Goal: Task Accomplishment & Management: Manage account settings

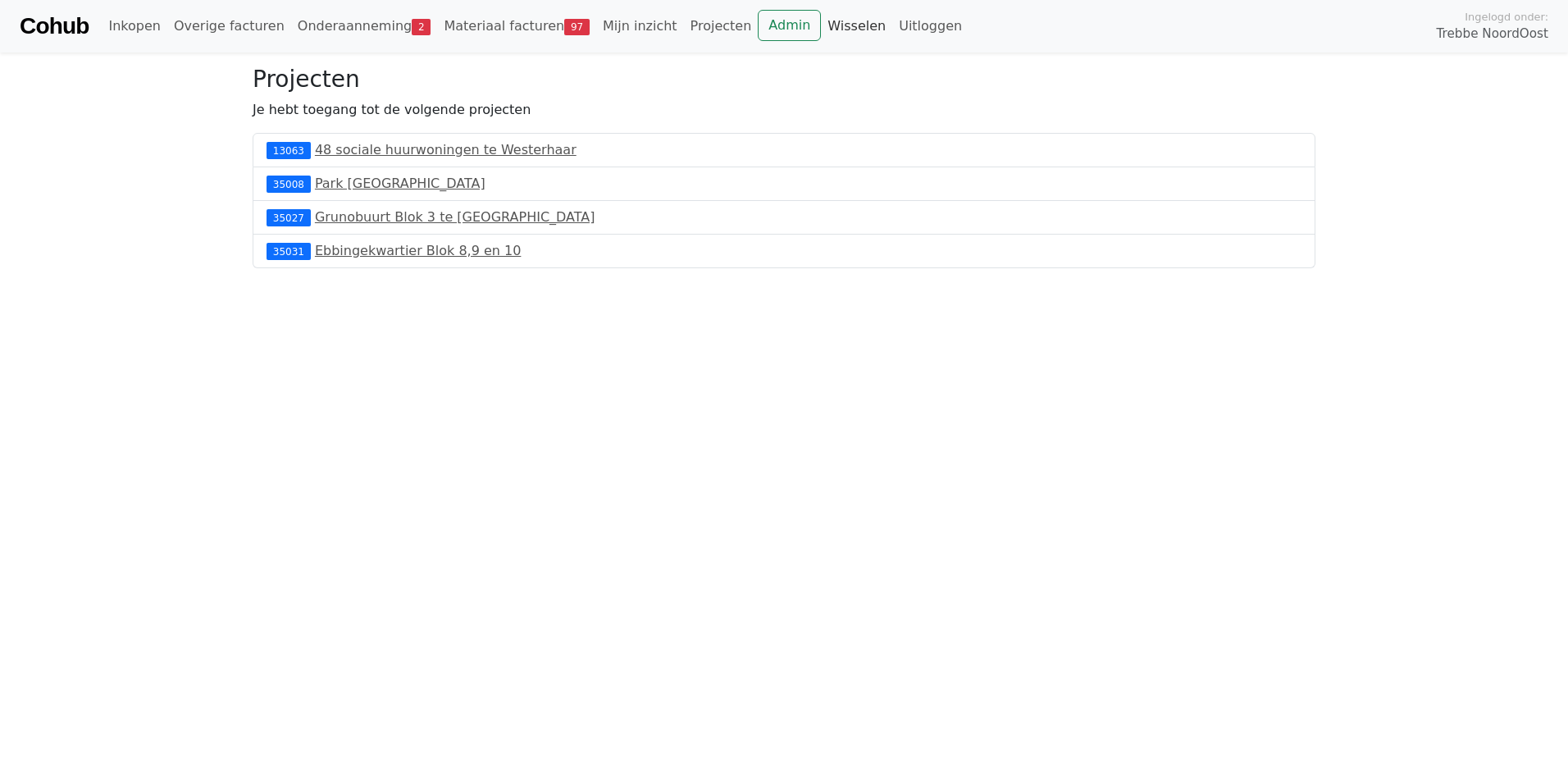
click at [821, 21] on link "Wisselen" at bounding box center [856, 26] width 71 height 33
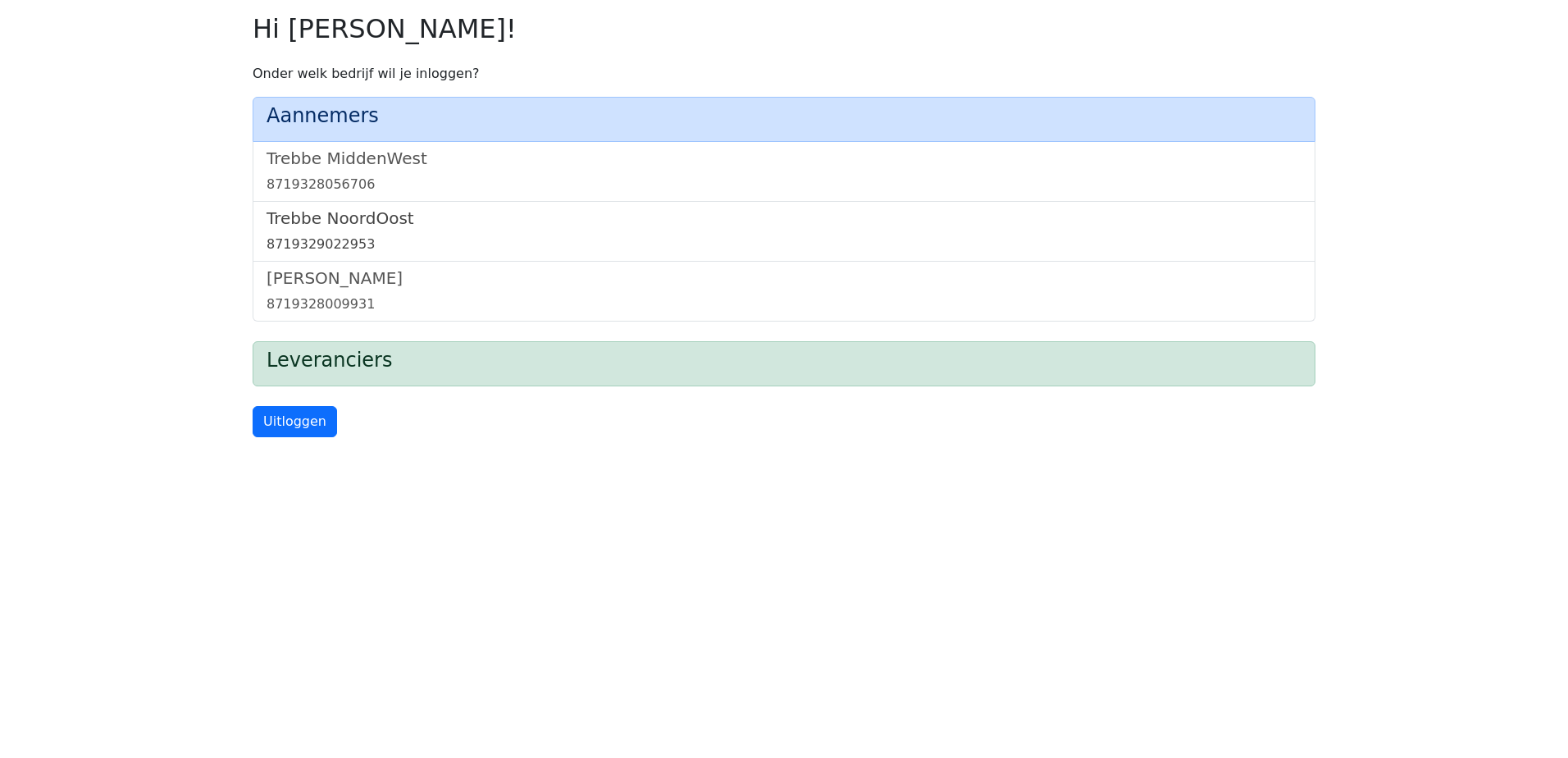
click at [366, 230] on link "Trebbe NoordOost 8719329022953" at bounding box center [784, 231] width 1035 height 46
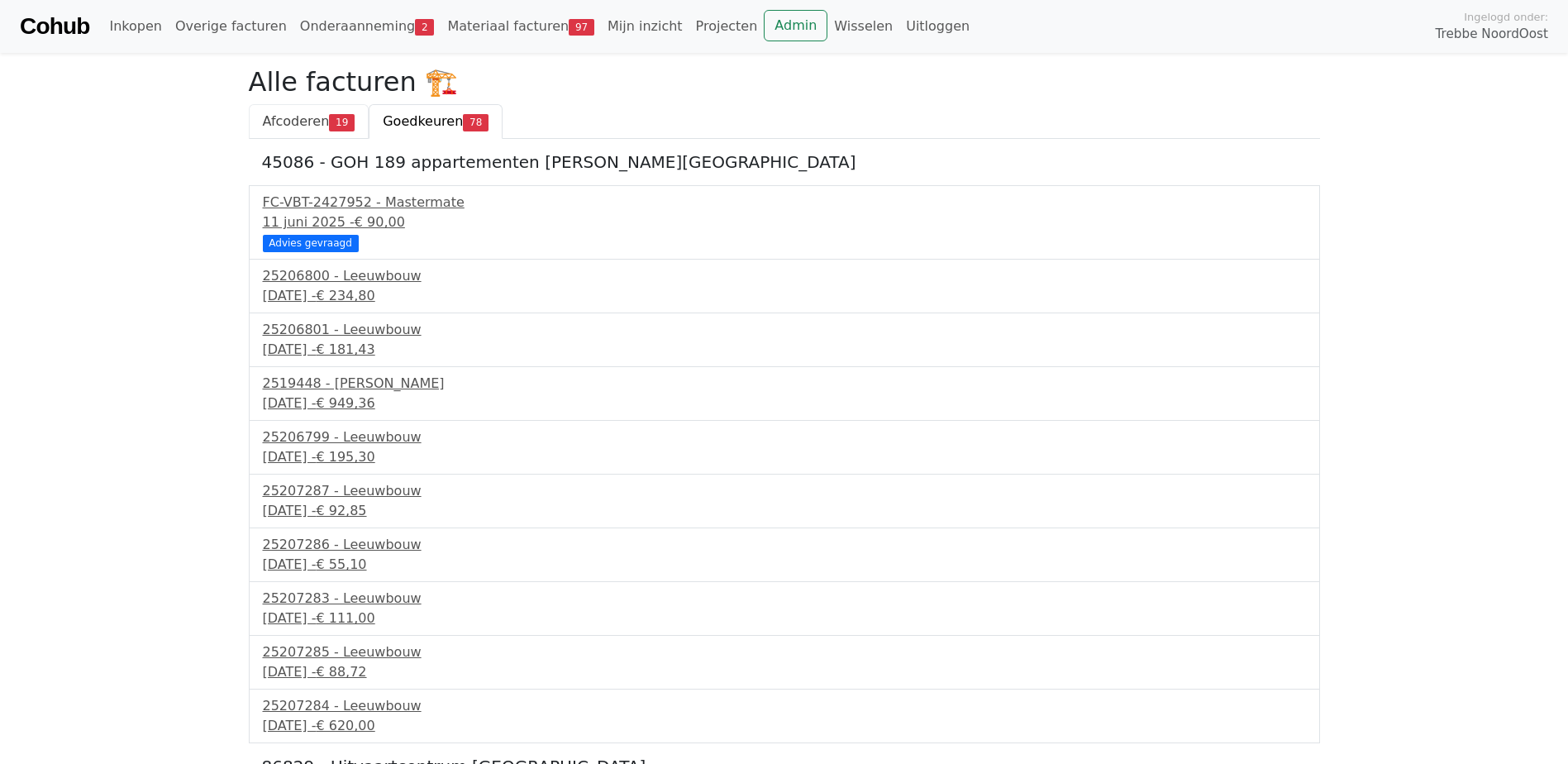
click at [315, 116] on span "Afcoderen" at bounding box center [296, 121] width 67 height 16
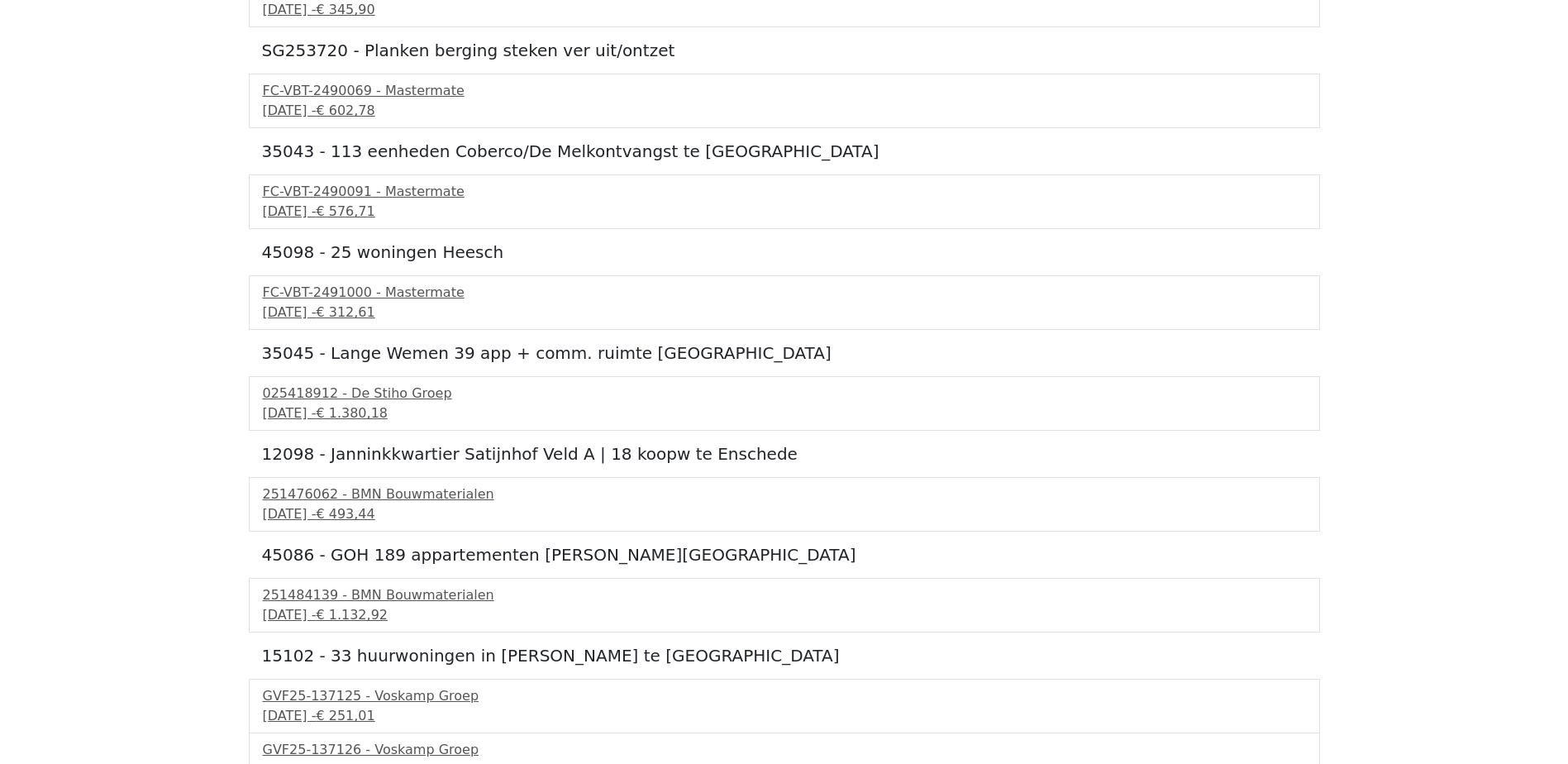
scroll to position [992, 0]
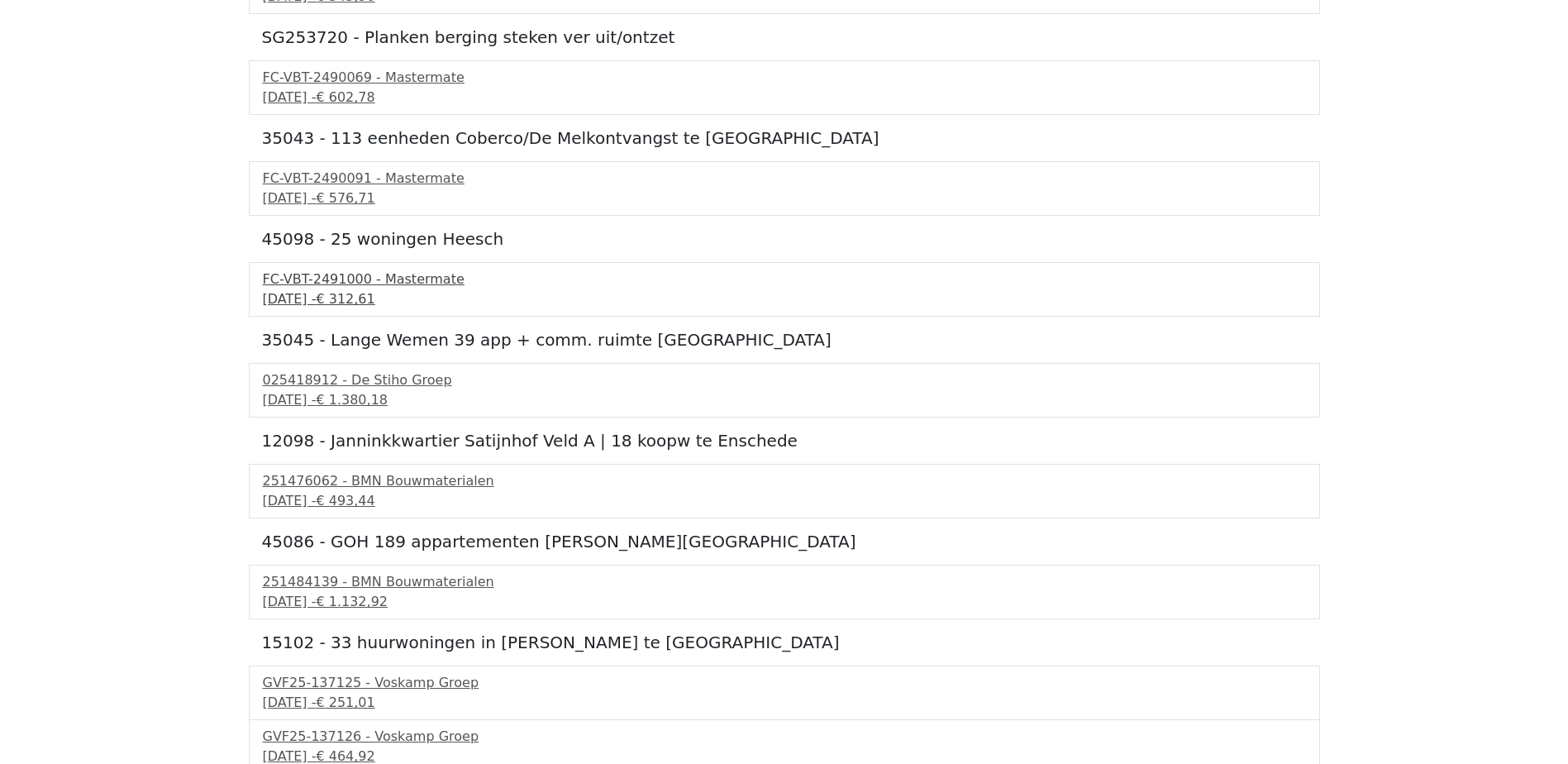
click at [403, 287] on div "FC-VBT-2491000 - Mastermate" at bounding box center [784, 280] width 1043 height 20
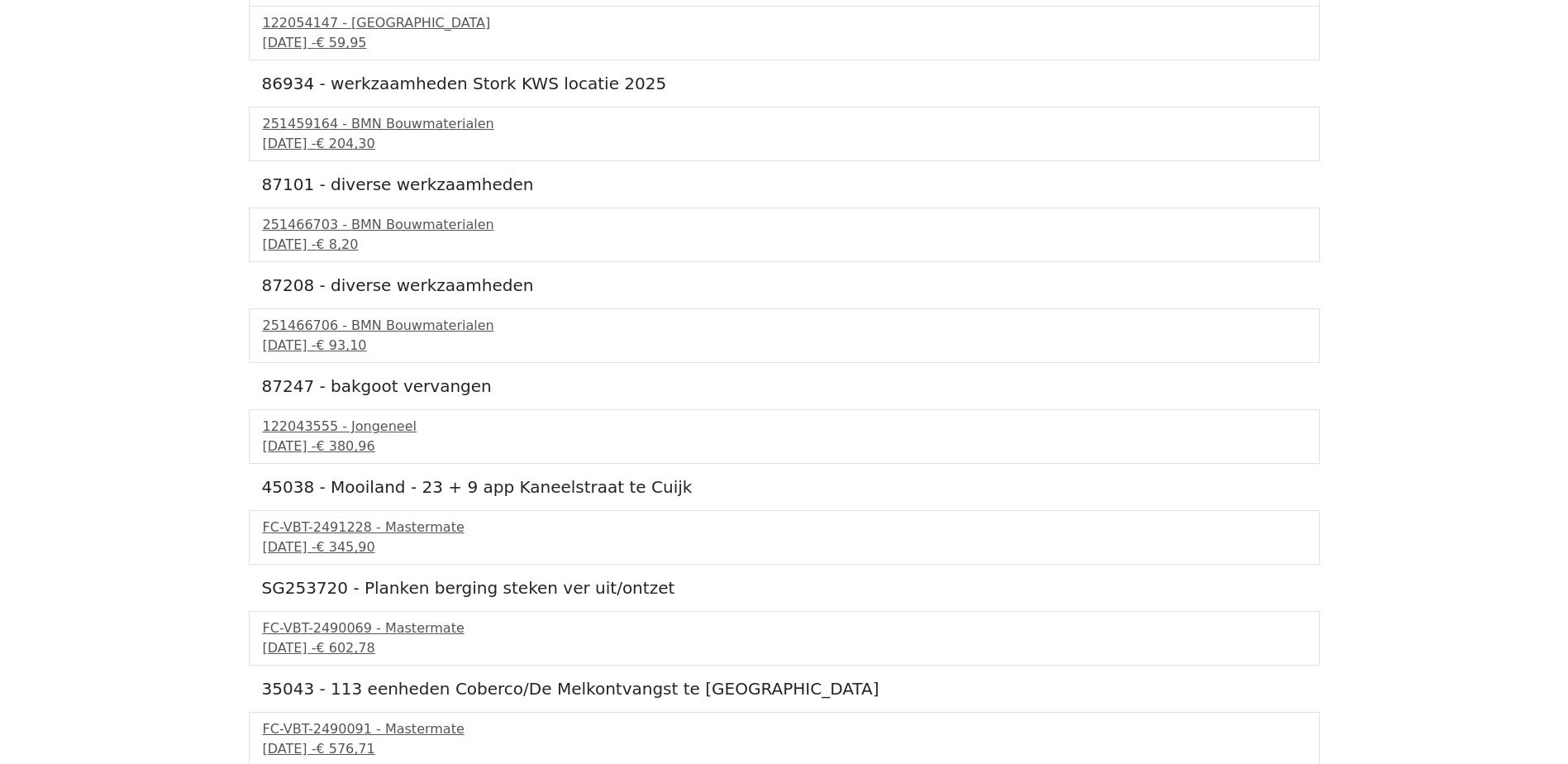
scroll to position [0, 0]
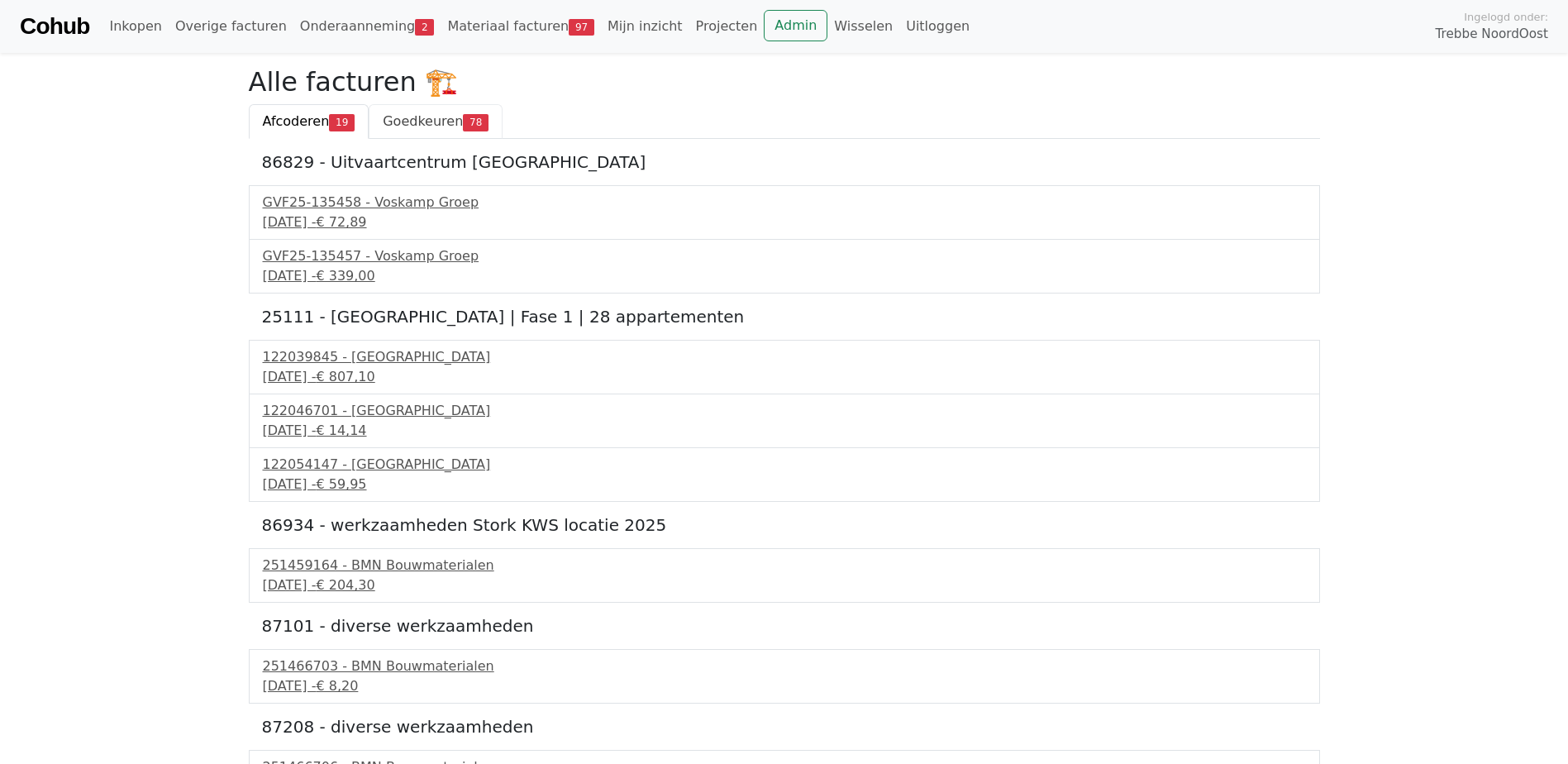
click at [437, 112] on link "Goedkeuren 78" at bounding box center [435, 122] width 134 height 35
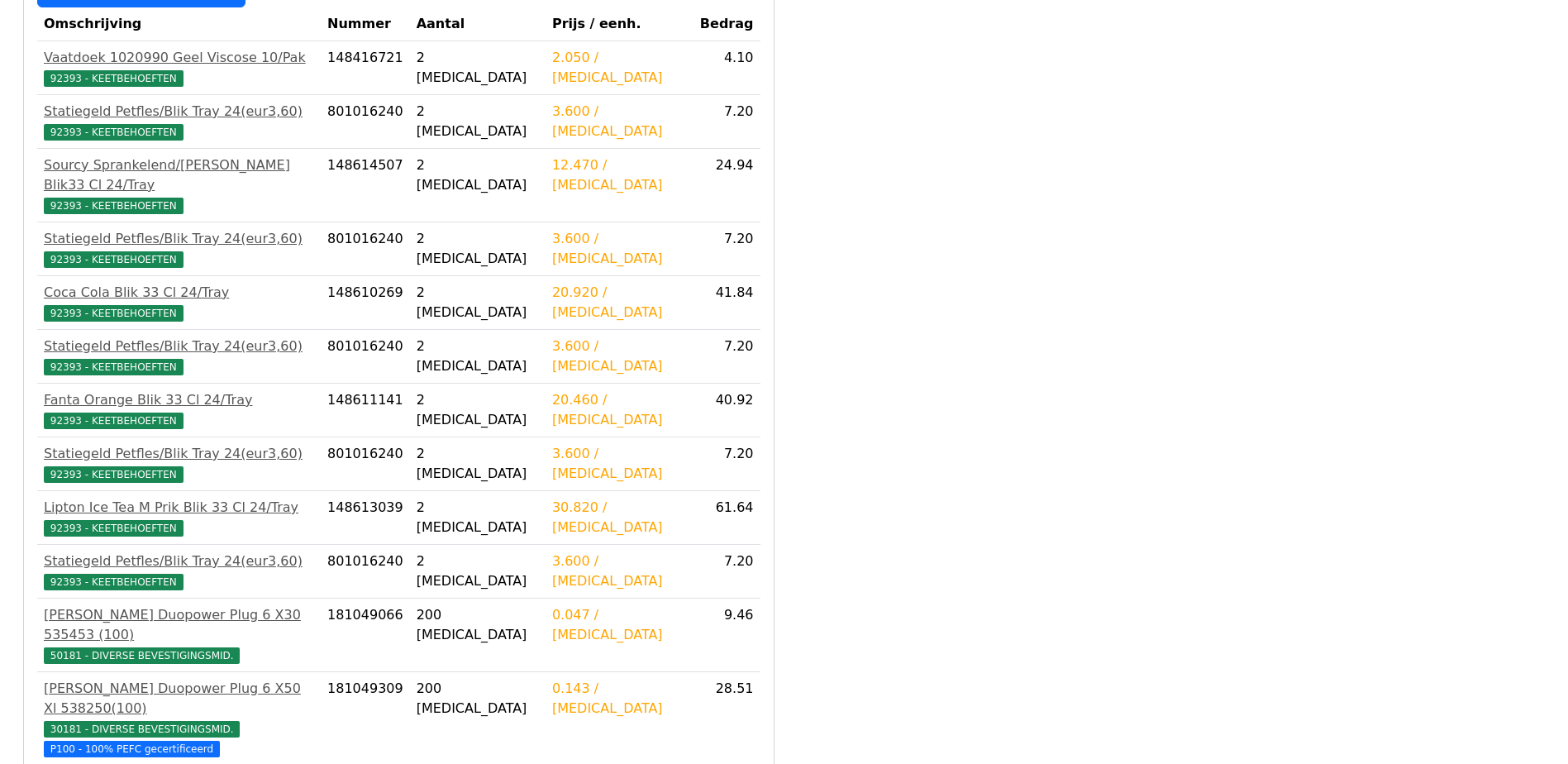
scroll to position [414, 0]
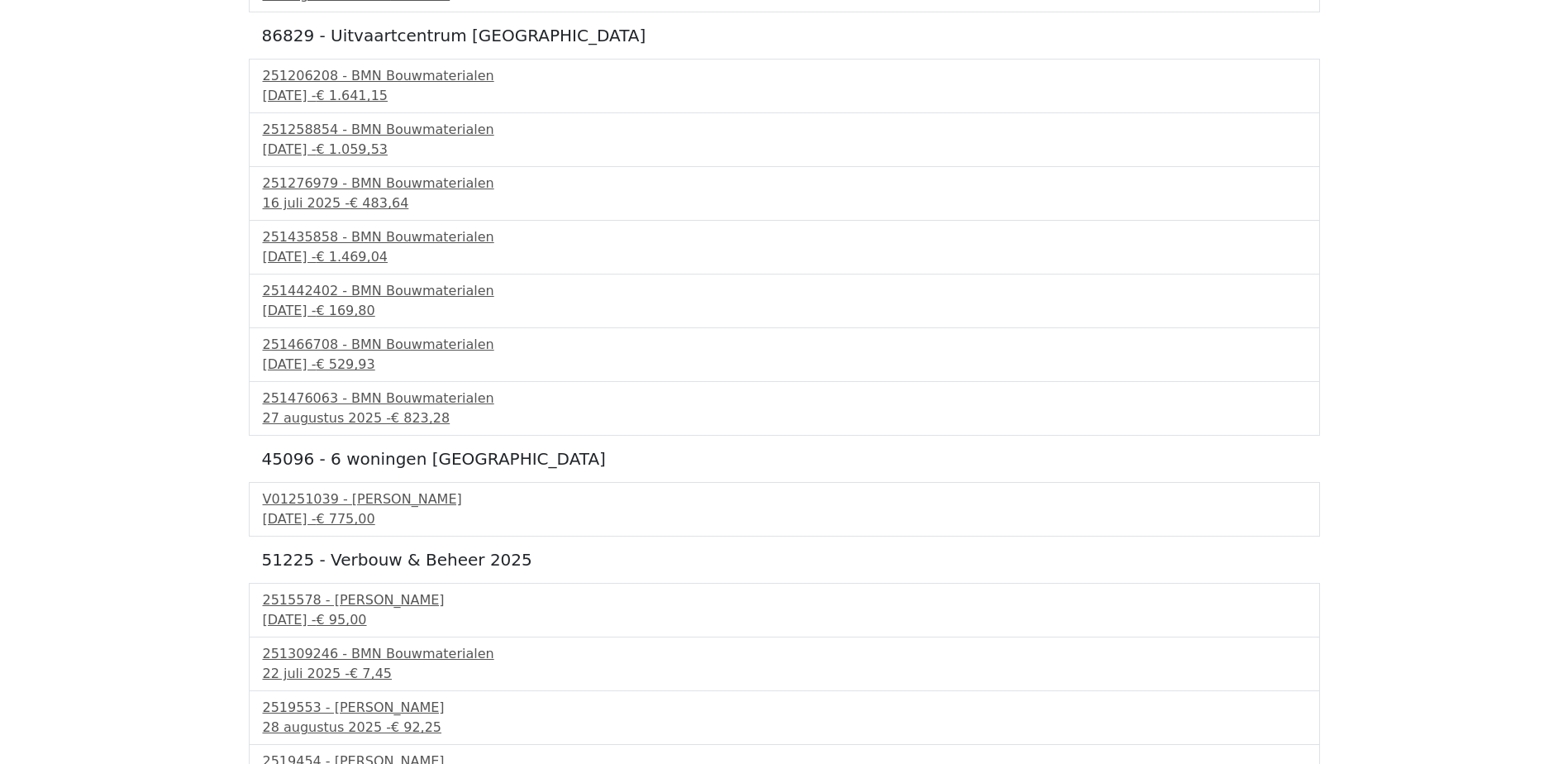
scroll to position [744, 0]
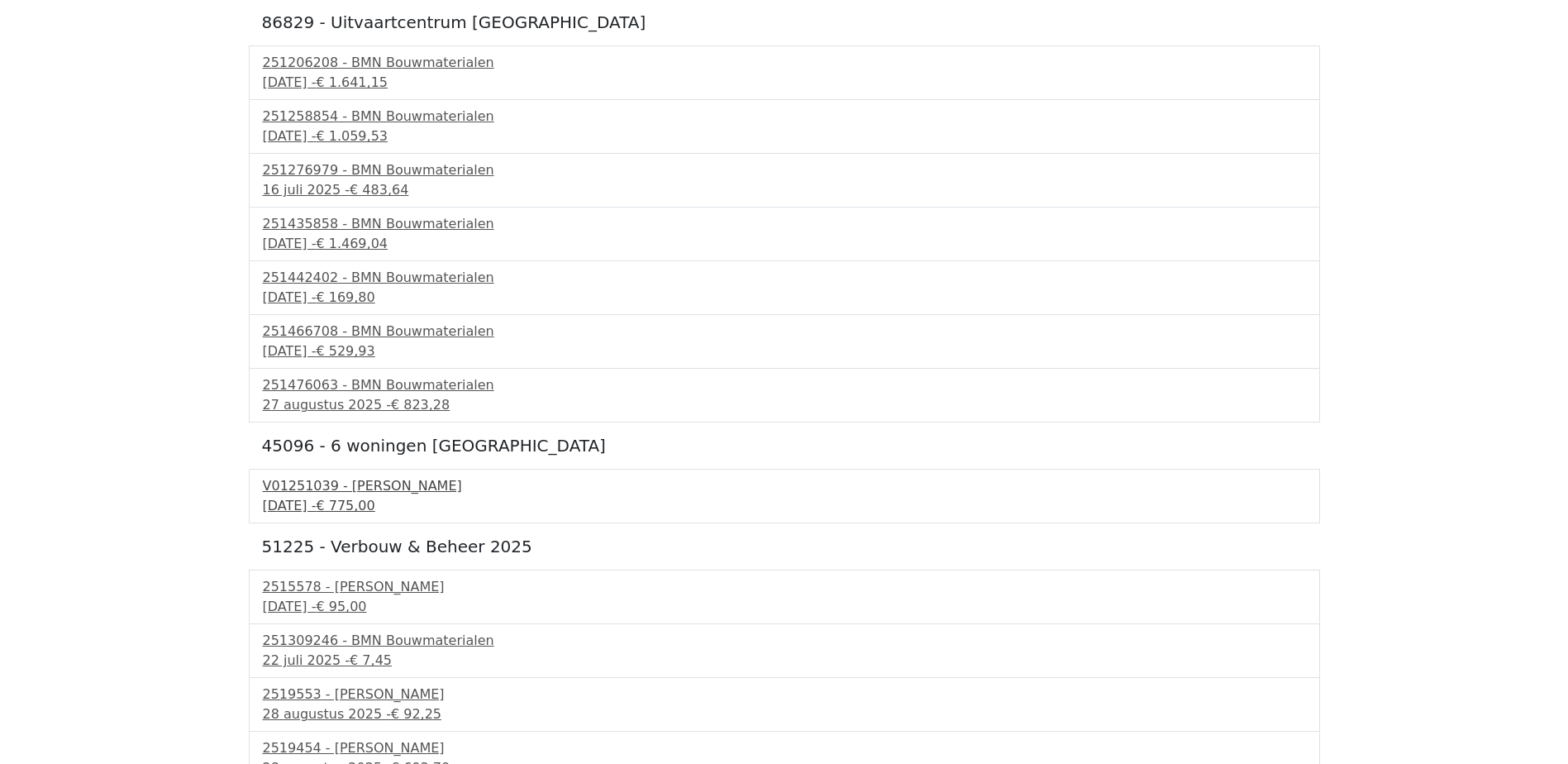
click at [355, 492] on div "V01251039 - [PERSON_NAME]" at bounding box center [784, 486] width 1043 height 20
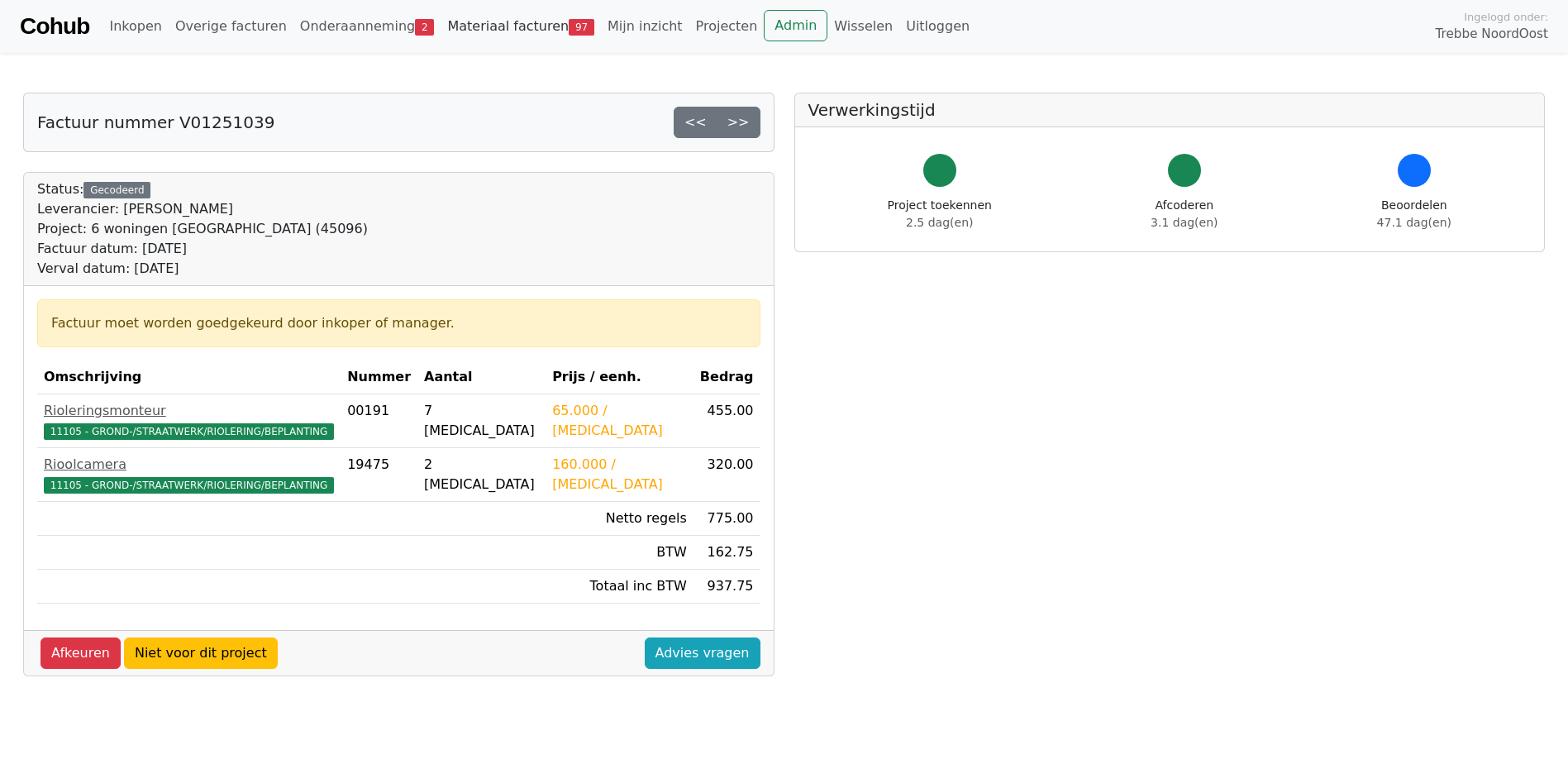
click at [513, 26] on link "Materiaal facturen 97" at bounding box center [520, 27] width 161 height 33
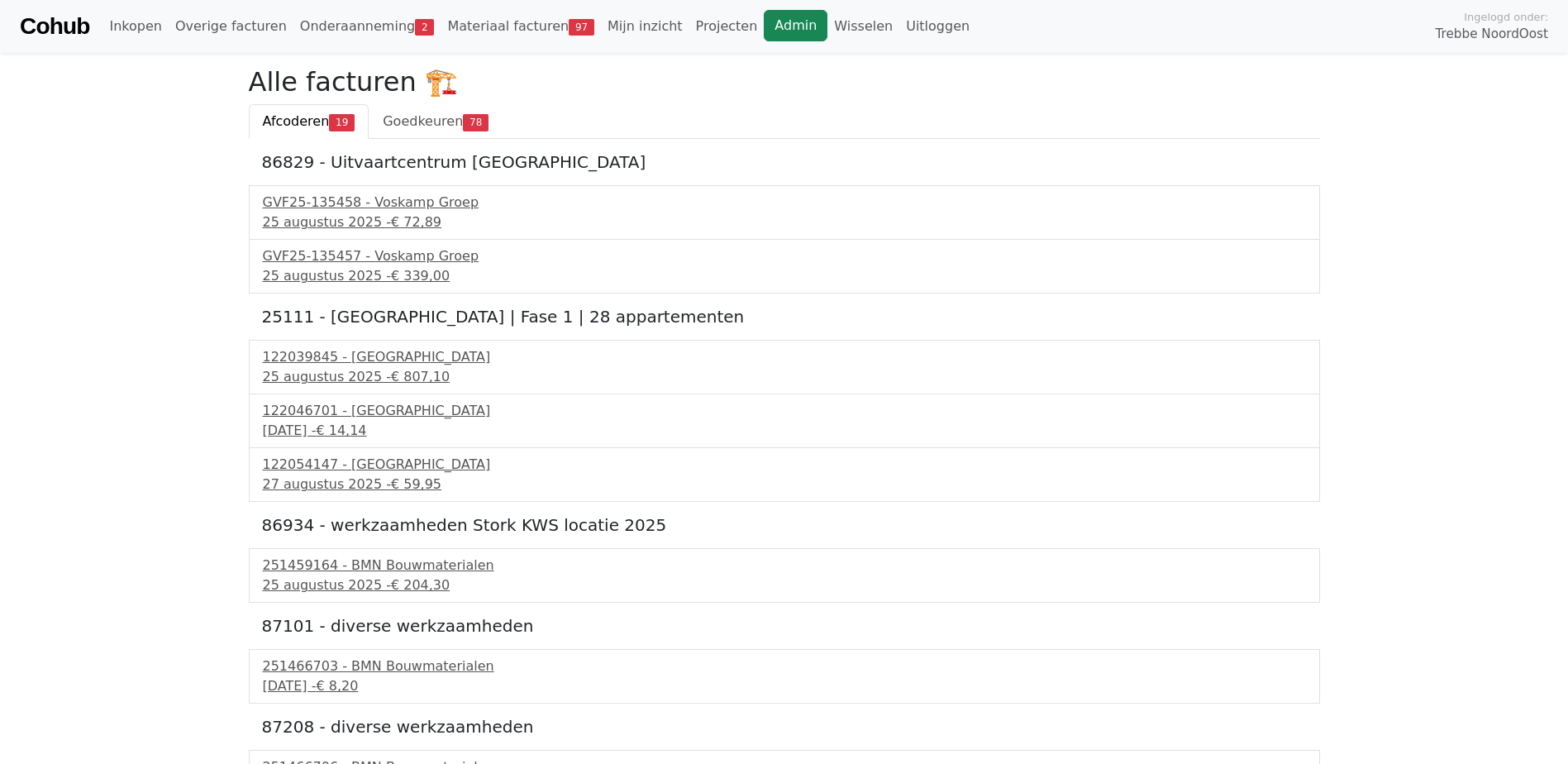
click at [764, 33] on link "Admin" at bounding box center [796, 26] width 63 height 32
